Goal: Information Seeking & Learning: Learn about a topic

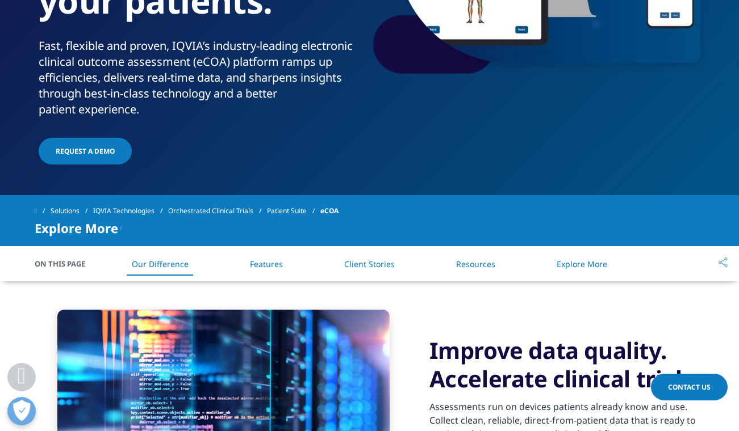
scroll to position [397, 0]
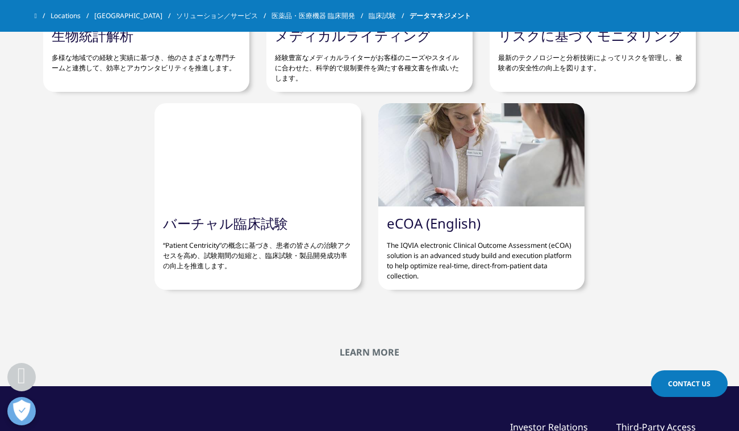
scroll to position [3009, 0]
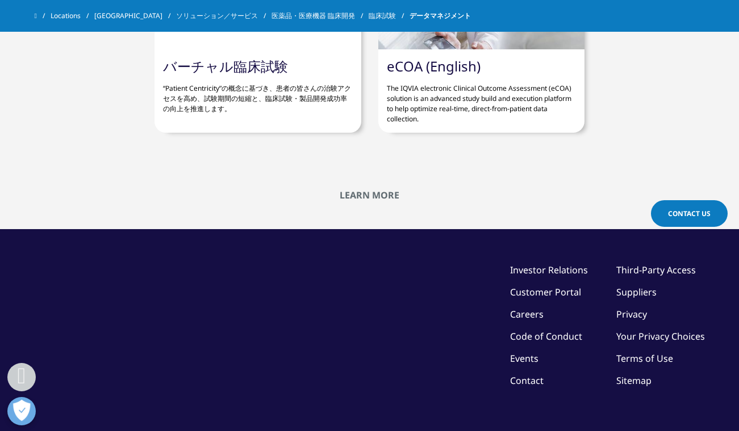
click at [409, 121] on p "The IQVIA electronic Clinical Outcome Assessment (eCOA) solution is an advanced…" at bounding box center [481, 99] width 189 height 49
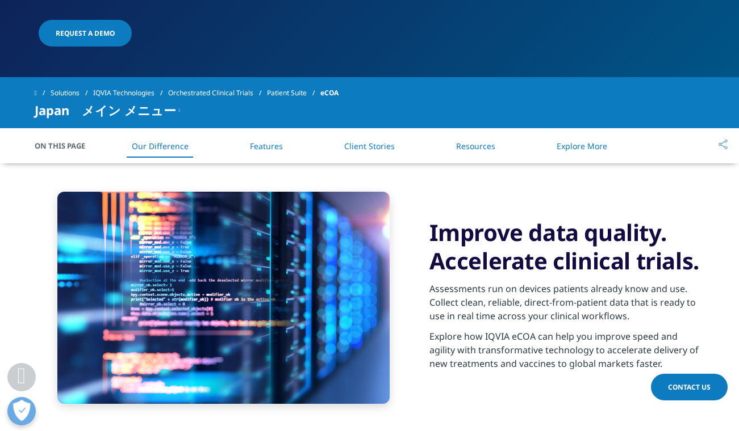
scroll to position [397, 0]
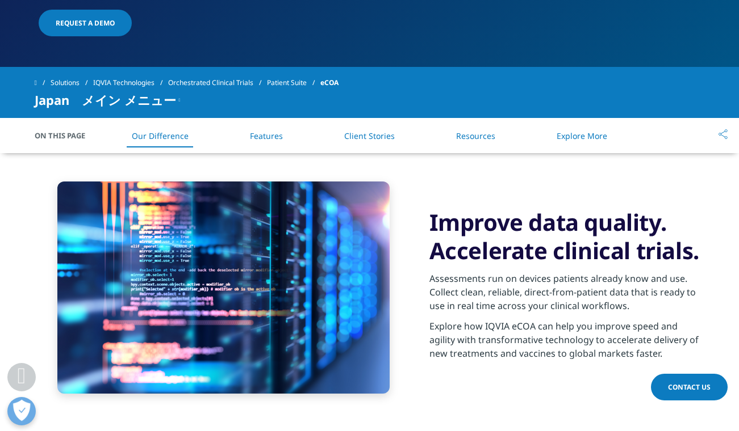
click at [356, 139] on link "Client Stories" at bounding box center [369, 136] width 51 height 11
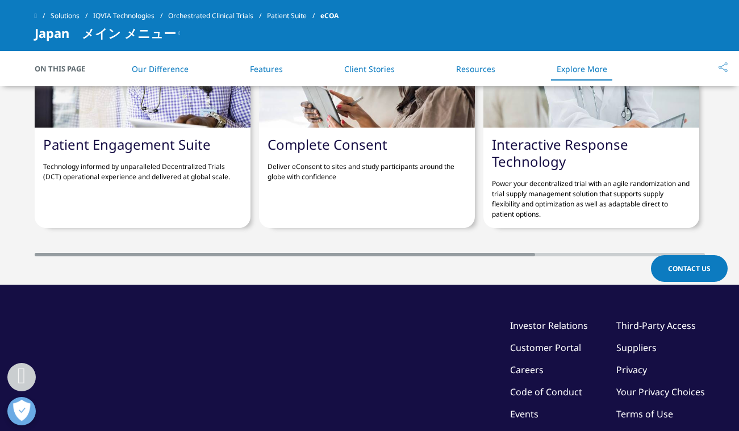
scroll to position [3110, 0]
